Goal: Task Accomplishment & Management: Manage account settings

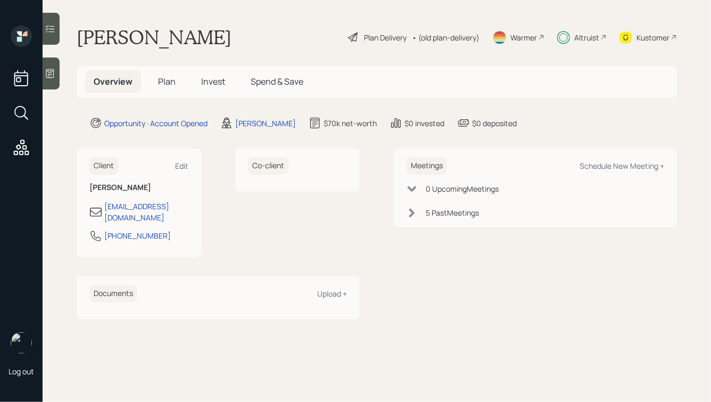
click at [162, 79] on span "Plan" at bounding box center [167, 82] width 18 height 12
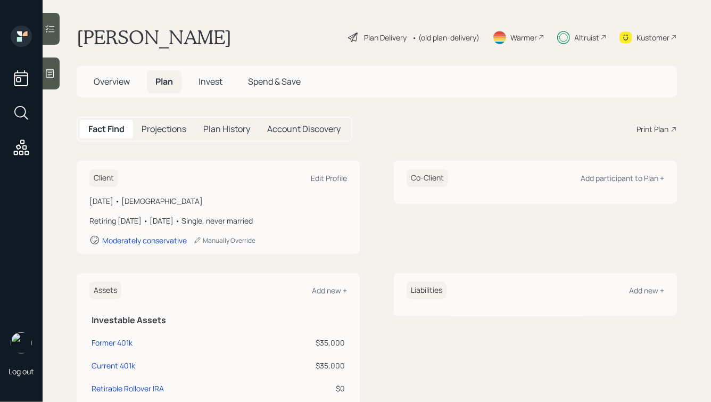
click at [202, 84] on span "Invest" at bounding box center [210, 82] width 24 height 12
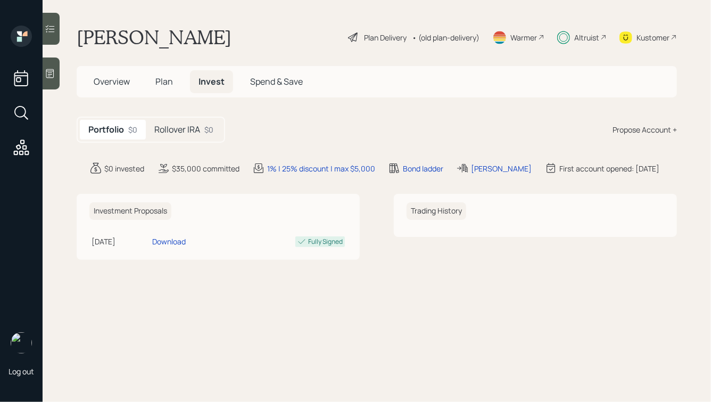
click at [175, 134] on h5 "Rollover IRA" at bounding box center [177, 129] width 46 height 10
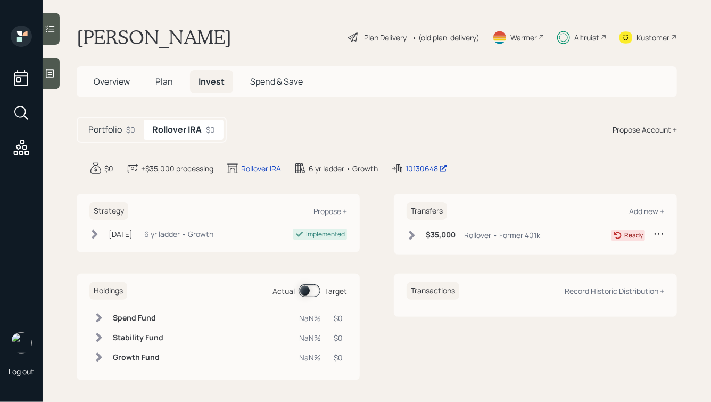
scroll to position [3, 0]
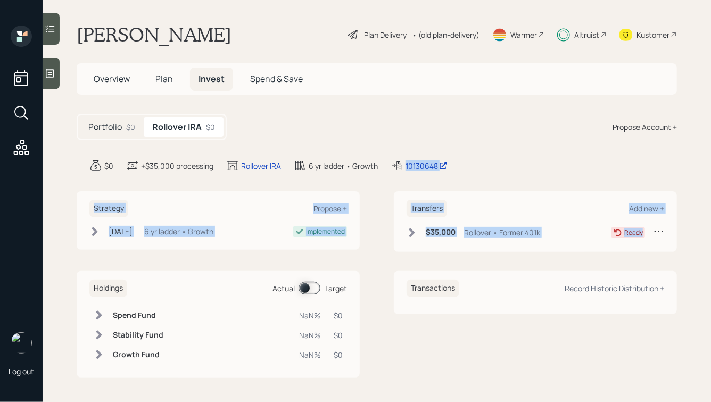
drag, startPoint x: 634, startPoint y: 244, endPoint x: 478, endPoint y: 154, distance: 179.9
click at [478, 154] on main "[PERSON_NAME] Plan Delivery • (old plan-delivery) Warmer Altruist Kustomer Over…" at bounding box center [377, 201] width 668 height 402
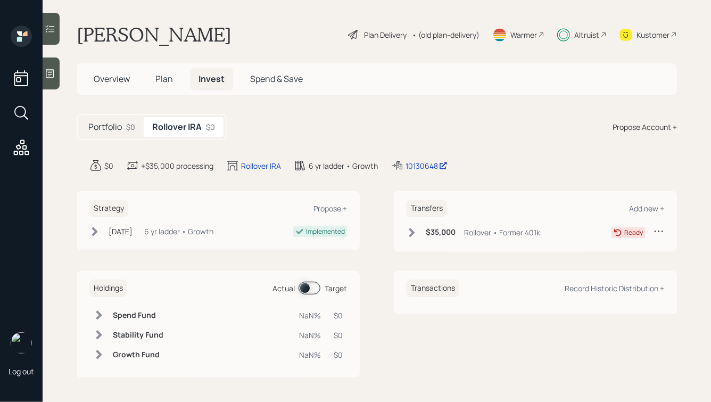
click at [478, 154] on main "[PERSON_NAME] Plan Delivery • (old plan-delivery) Warmer Altruist Kustomer Over…" at bounding box center [377, 201] width 668 height 402
click at [161, 82] on span "Plan" at bounding box center [164, 79] width 18 height 12
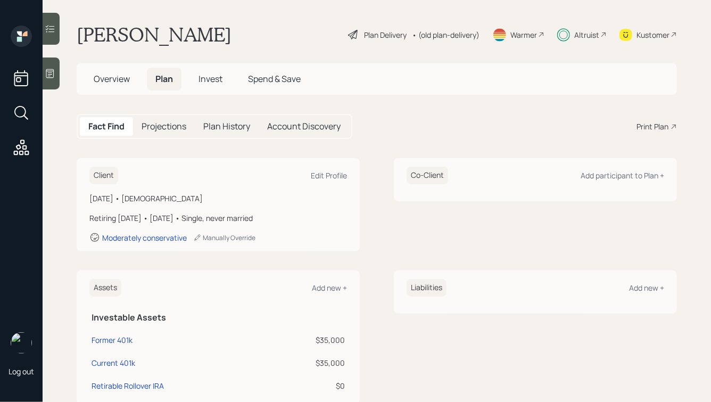
click at [293, 126] on h5 "Account Discovery" at bounding box center [303, 126] width 73 height 10
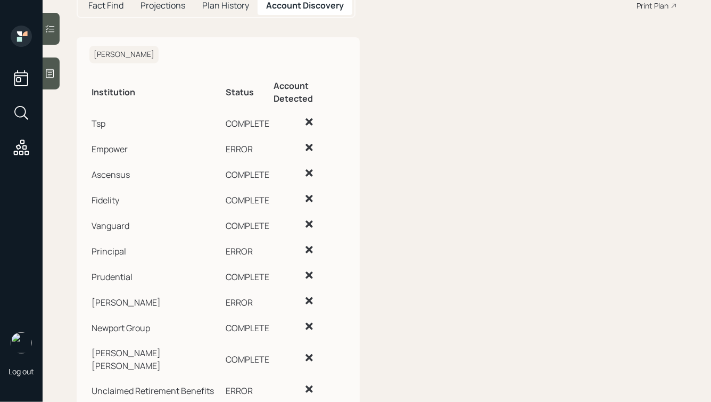
scroll to position [134, 0]
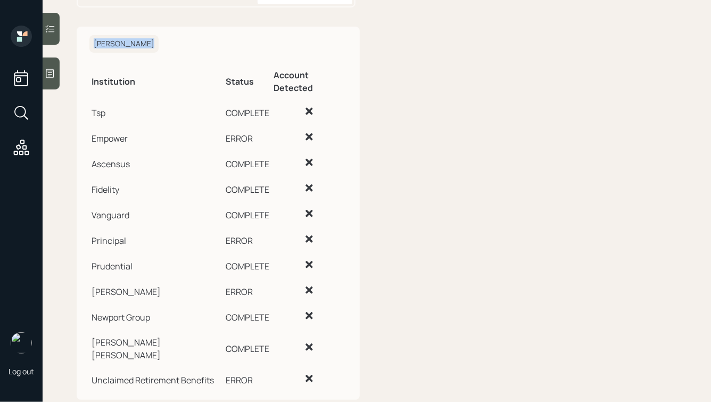
drag, startPoint x: 82, startPoint y: 32, endPoint x: 363, endPoint y: 319, distance: 401.4
click at [363, 319] on div "[PERSON_NAME] Institution Status Account Detected Tsp COMPLETE Empower ERROR As…" at bounding box center [377, 213] width 600 height 373
click at [344, 341] on td at bounding box center [309, 346] width 75 height 37
